Goal: Information Seeking & Learning: Learn about a topic

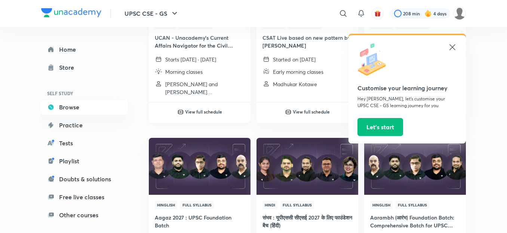
scroll to position [165, 0]
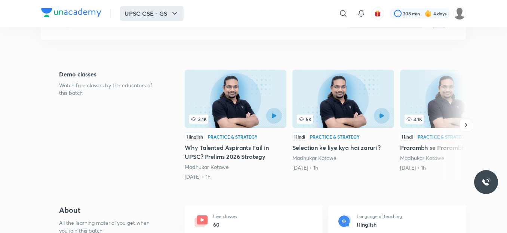
click at [170, 12] on button "UPSC CSE - GS" at bounding box center [152, 13] width 64 height 15
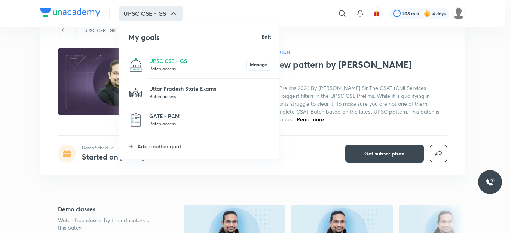
click at [181, 118] on p "GATE - PCM" at bounding box center [210, 116] width 122 height 8
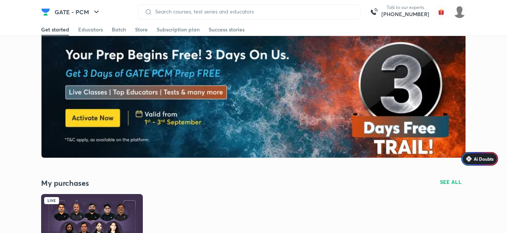
scroll to position [90, 0]
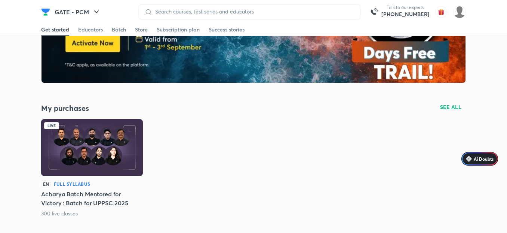
click at [87, 146] on img at bounding box center [92, 147] width 102 height 57
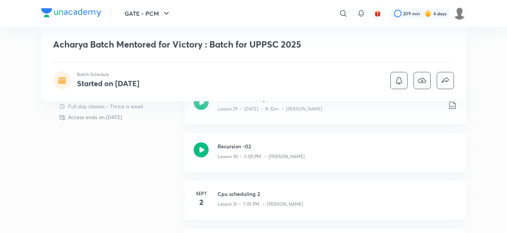
scroll to position [224, 0]
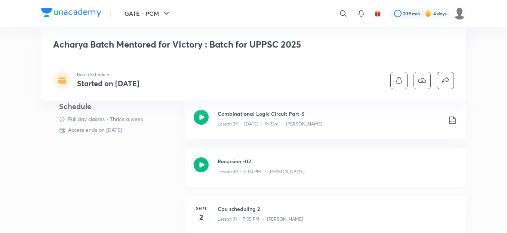
click at [237, 167] on div "Lesson 30 • 5:00 PM • Pankaj Sharma" at bounding box center [337, 170] width 239 height 10
